Goal: Find contact information: Find contact information

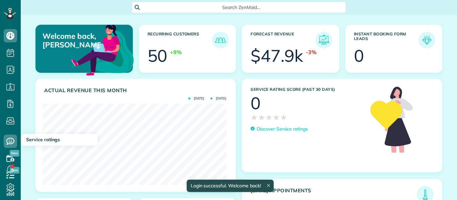
scroll to position [82, 184]
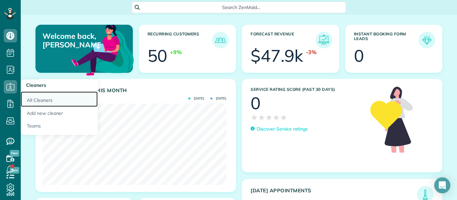
click at [44, 101] on link "All Cleaners" at bounding box center [59, 99] width 77 height 15
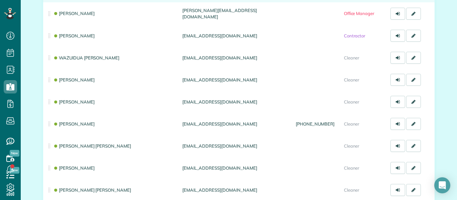
scroll to position [155, 0]
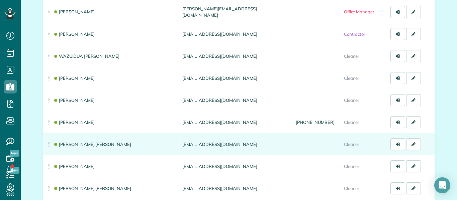
drag, startPoint x: 254, startPoint y: 143, endPoint x: 179, endPoint y: 145, distance: 75.6
click at [180, 145] on td "jacquelinbeatrizorellana@gmail.com" at bounding box center [236, 144] width 113 height 22
copy td "jacquelinbeatrizorellana@gmail.com"
